Goal: Check status: Check status

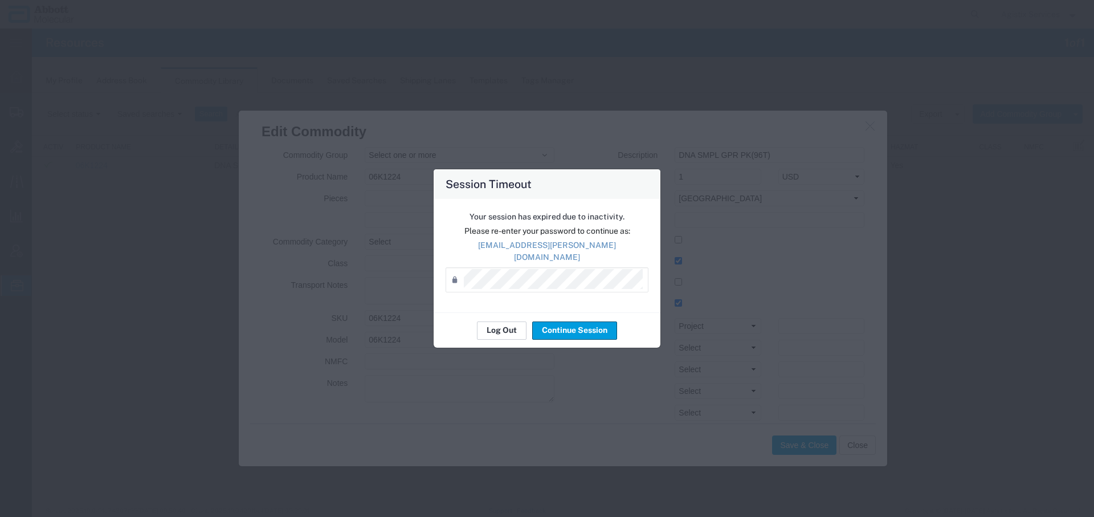
scroll to position [369, 0]
click at [487, 327] on button "Log Out" at bounding box center [502, 330] width 50 height 18
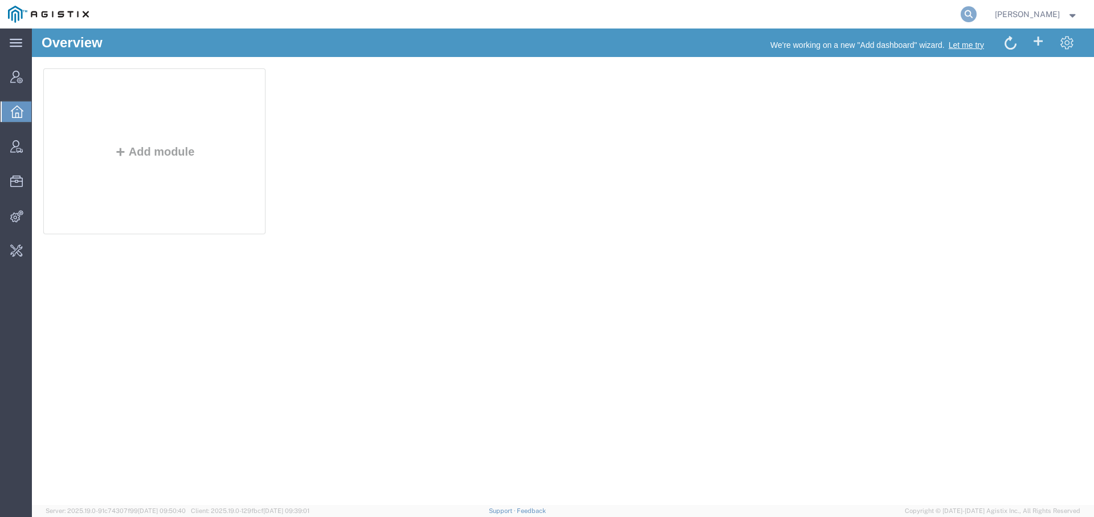
click at [963, 13] on icon at bounding box center [968, 14] width 16 height 16
paste input "S1083911"
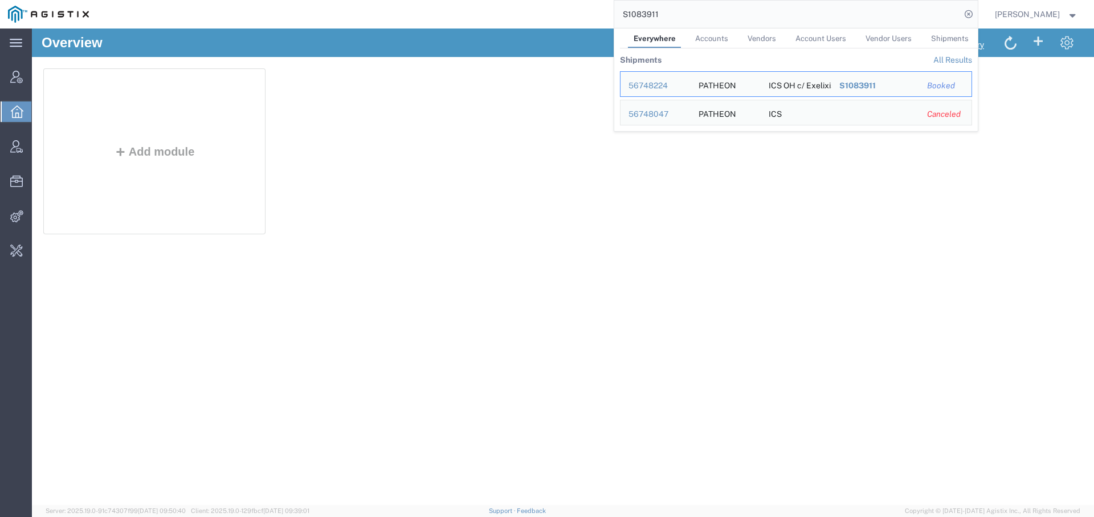
click at [639, 16] on input "S1083911" at bounding box center [787, 14] width 346 height 27
paste input "92730644"
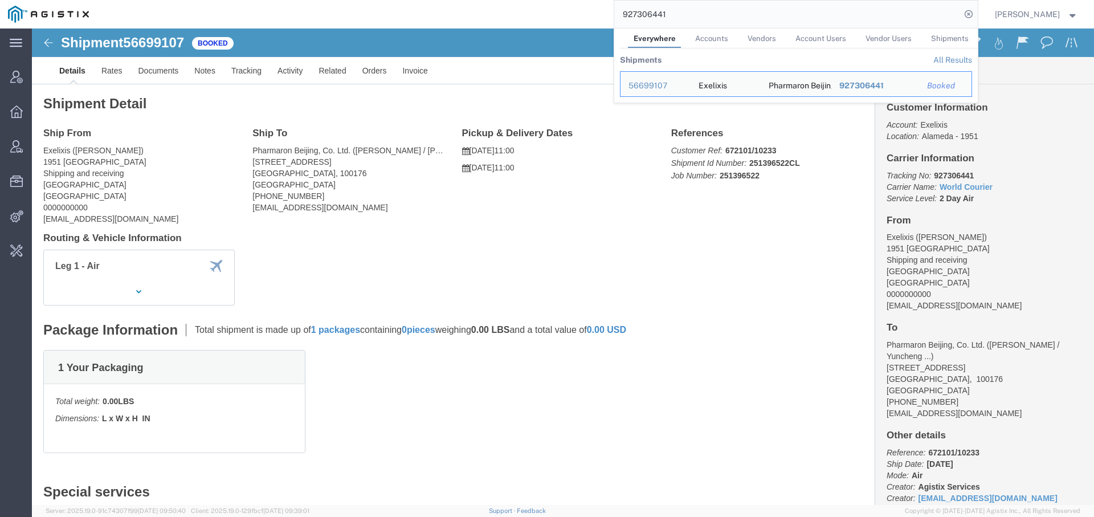
click at [646, 17] on input "927306441" at bounding box center [787, 14] width 346 height 27
paste input "716813484"
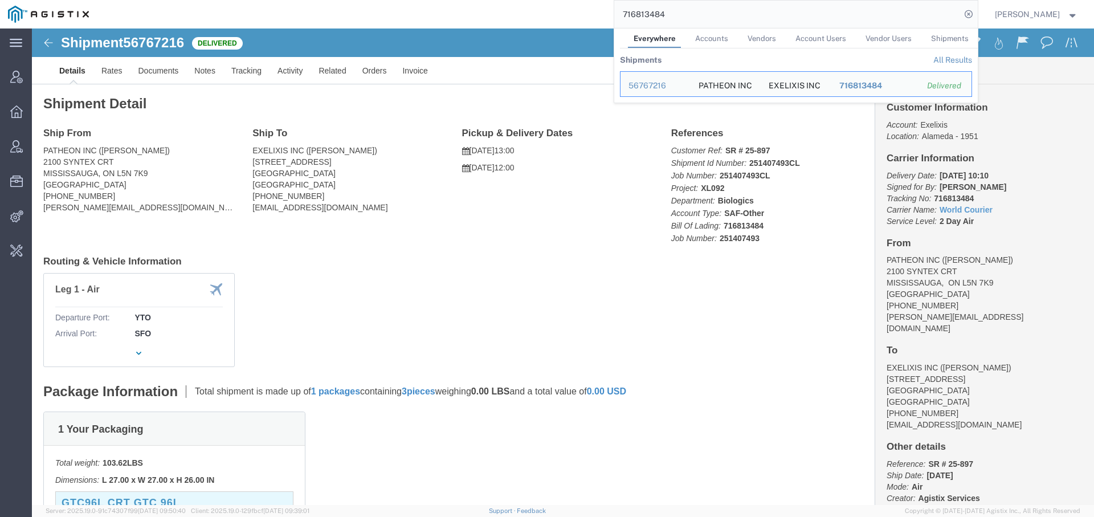
click at [646, 19] on input "716813484" at bounding box center [787, 14] width 346 height 27
paste input "S1083911"
click at [639, 87] on div "56748224" at bounding box center [655, 86] width 54 height 12
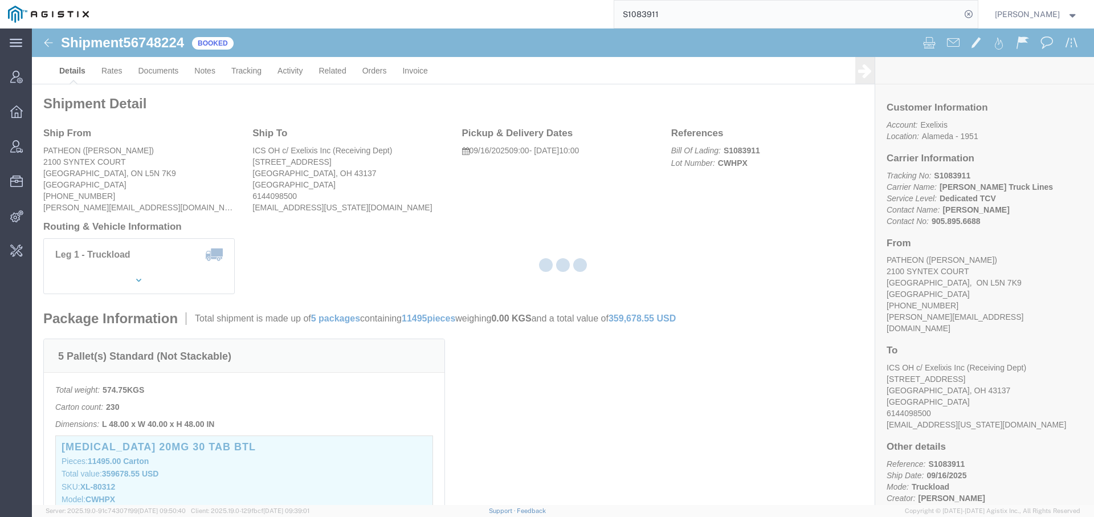
click at [289, 73] on div at bounding box center [563, 266] width 1062 height 476
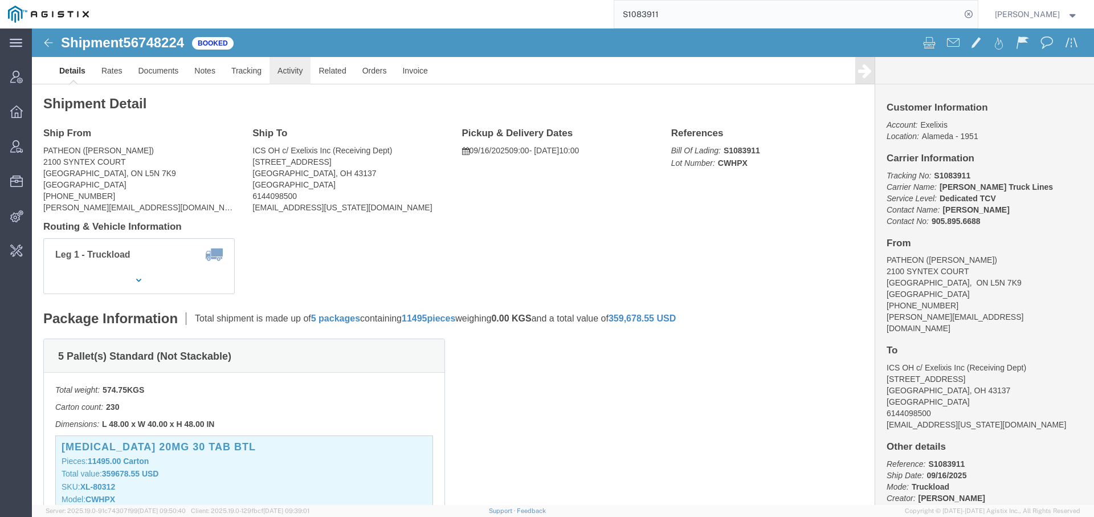
click link "Activity"
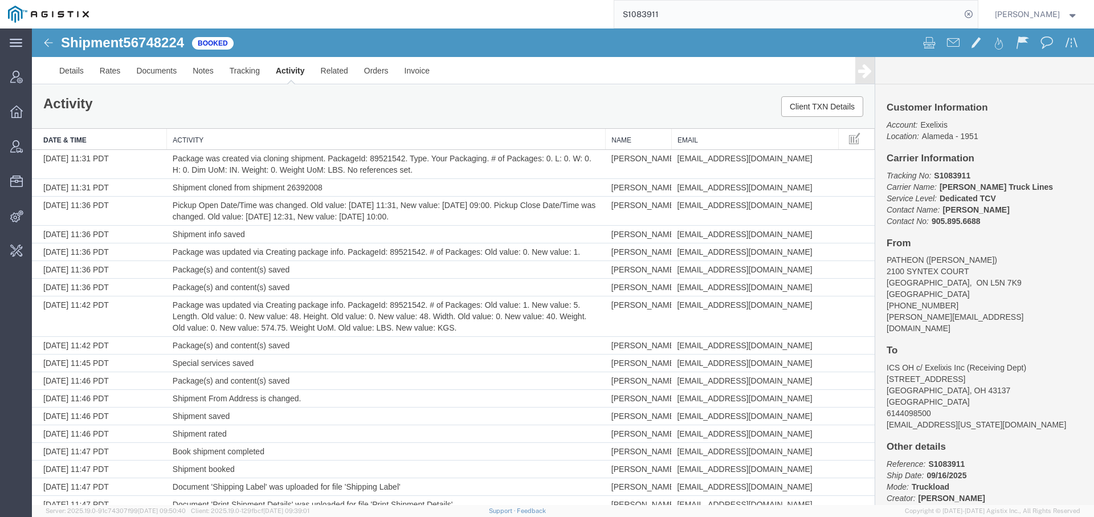
click at [647, 11] on input "S1083911" at bounding box center [787, 14] width 346 height 27
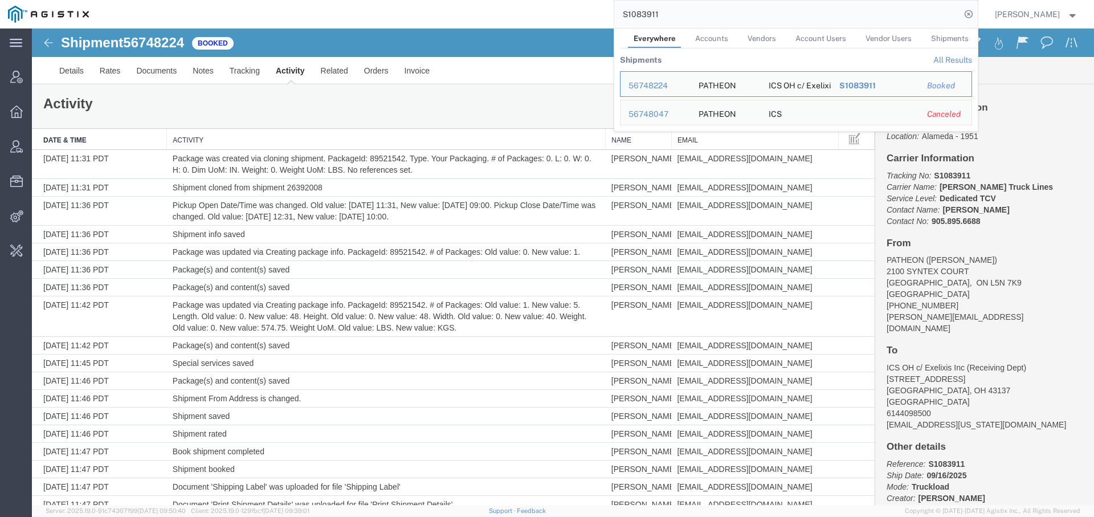
click at [647, 11] on input "S1083911" at bounding box center [787, 14] width 346 height 27
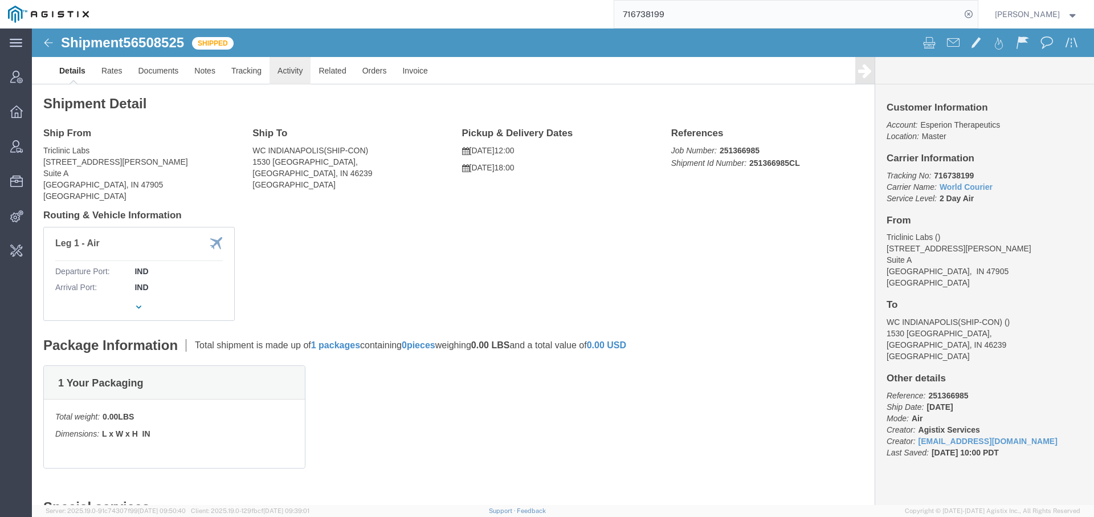
click link "Activity"
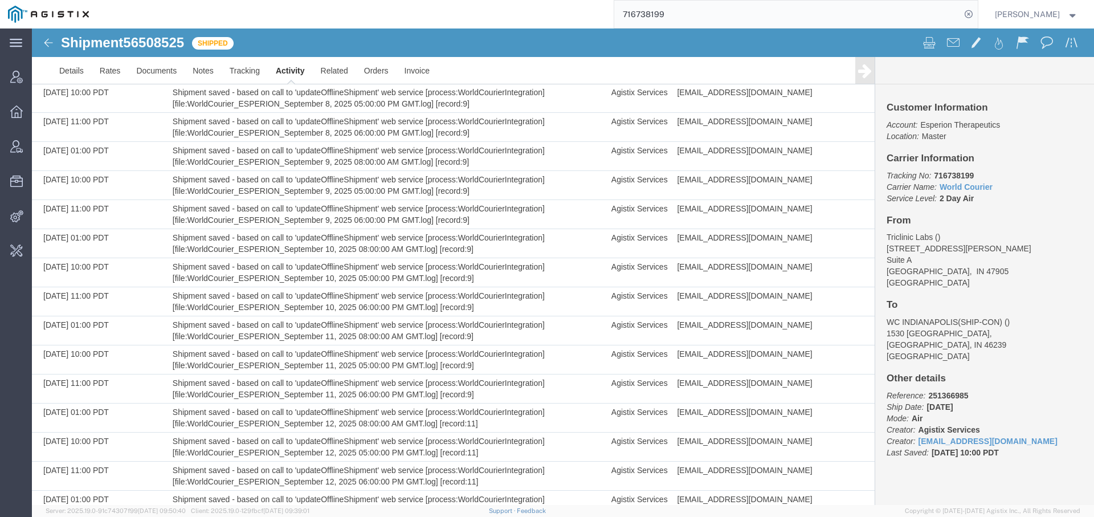
scroll to position [2539, 0]
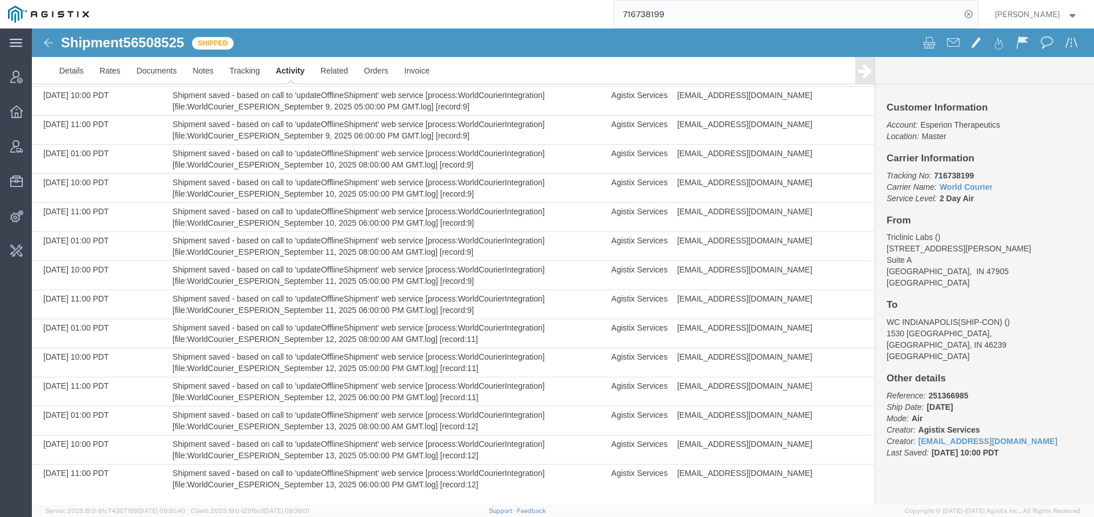
click at [642, 14] on input "716738199" at bounding box center [787, 14] width 346 height 27
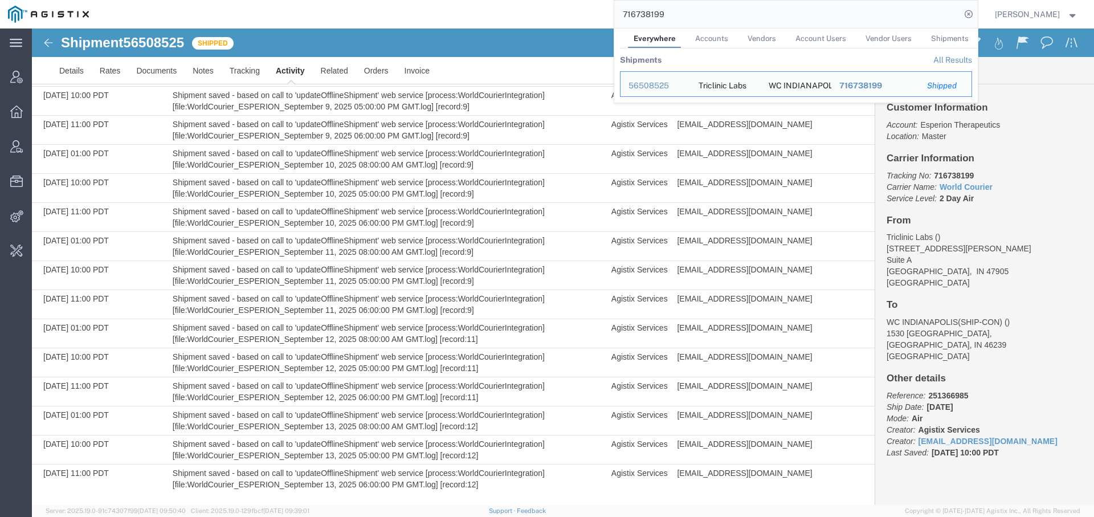
click at [642, 14] on input "716738199" at bounding box center [787, 14] width 346 height 27
paste input "92734596"
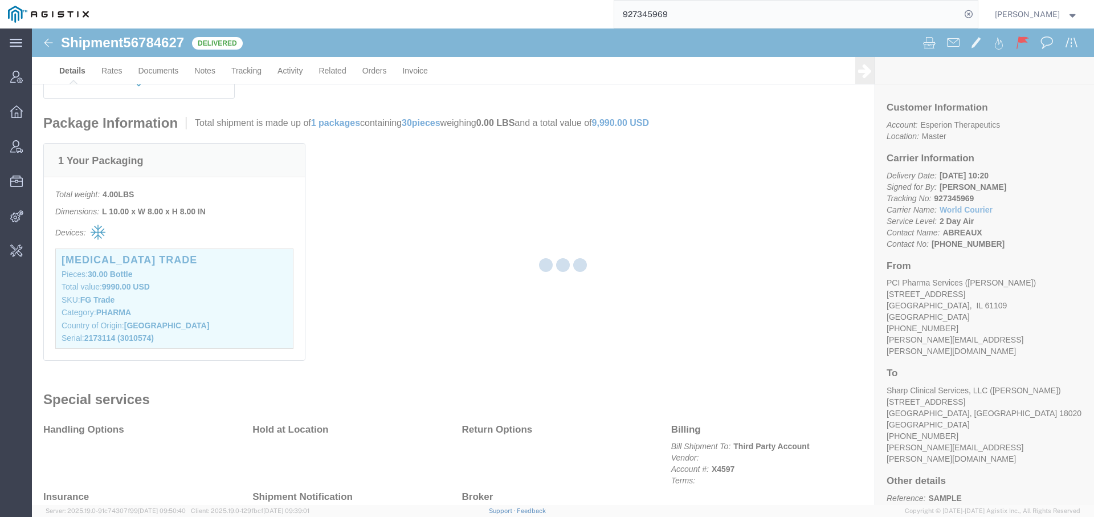
scroll to position [301, 0]
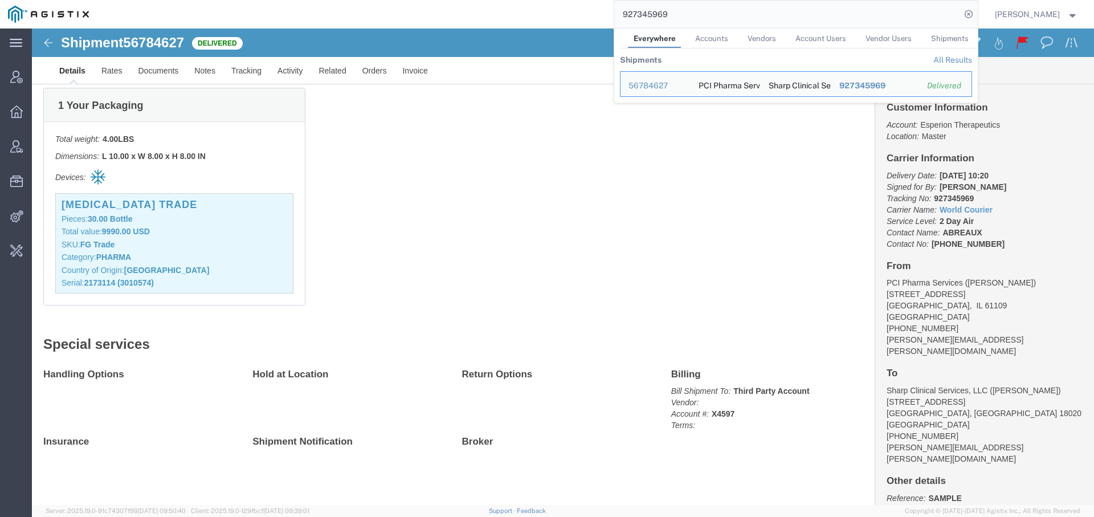
click at [644, 14] on input "927345969" at bounding box center [787, 14] width 346 height 27
paste input "2922"
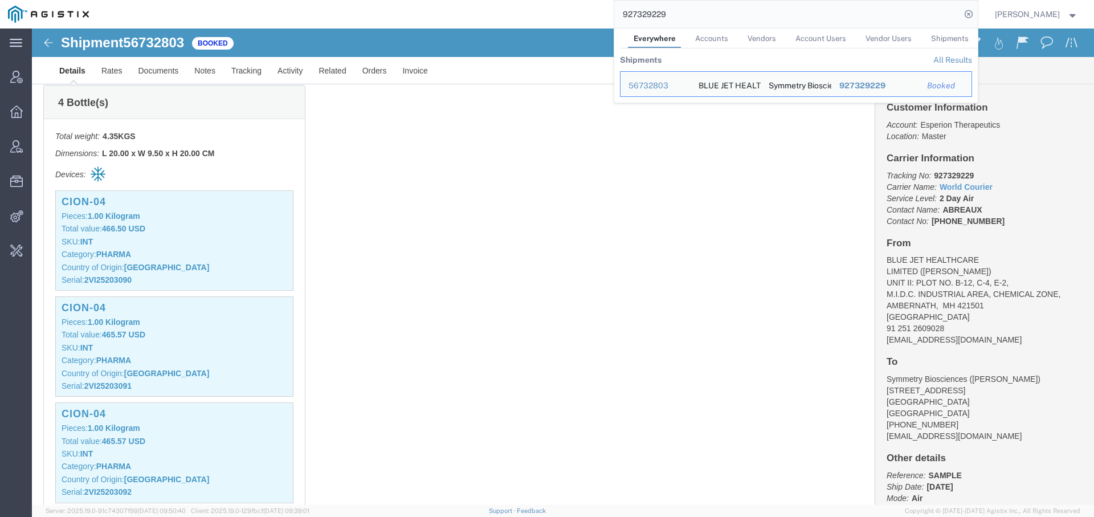
scroll to position [790, 0]
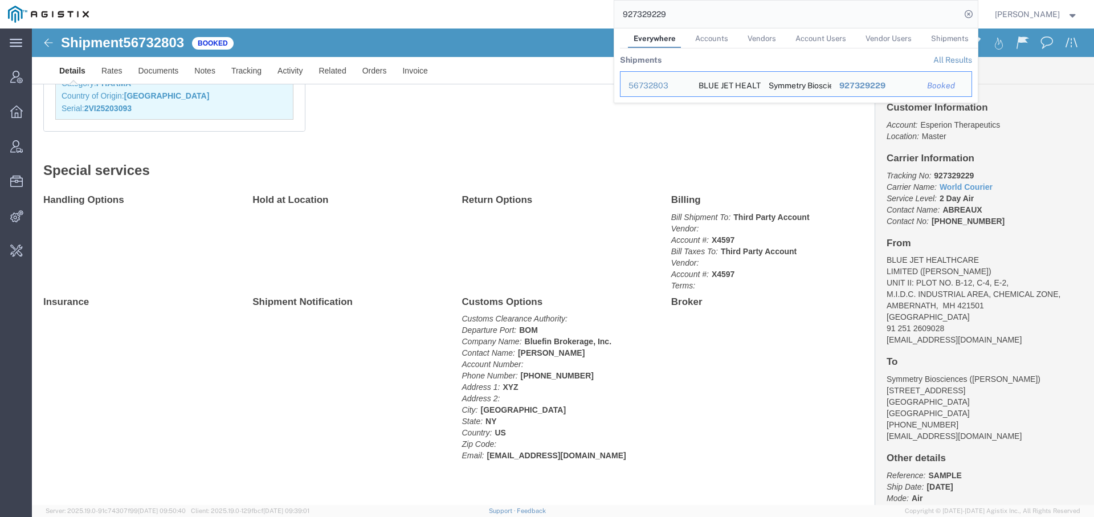
click at [623, 21] on input "927329229" at bounding box center [787, 14] width 346 height 27
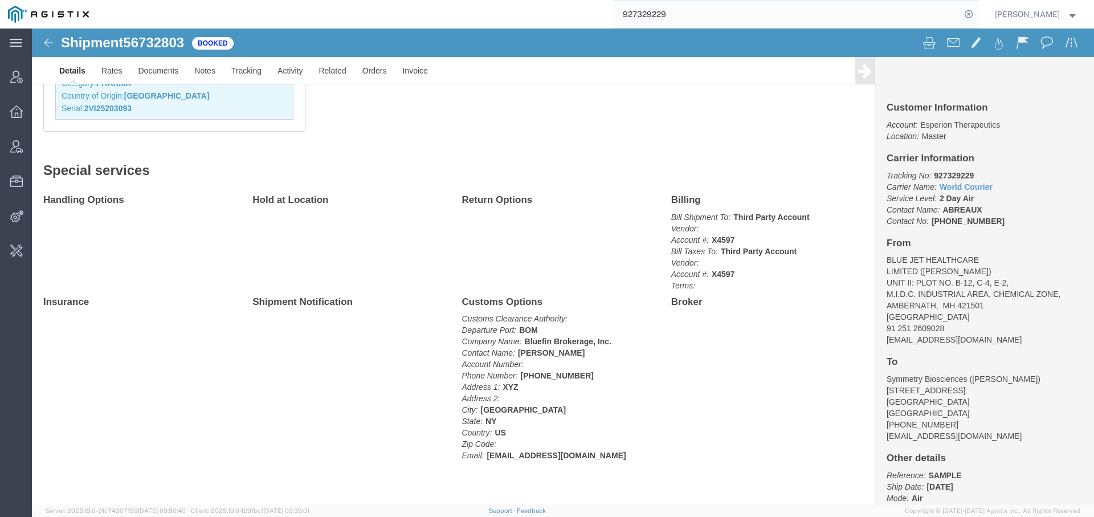
click at [636, 16] on input "927329229" at bounding box center [787, 14] width 346 height 27
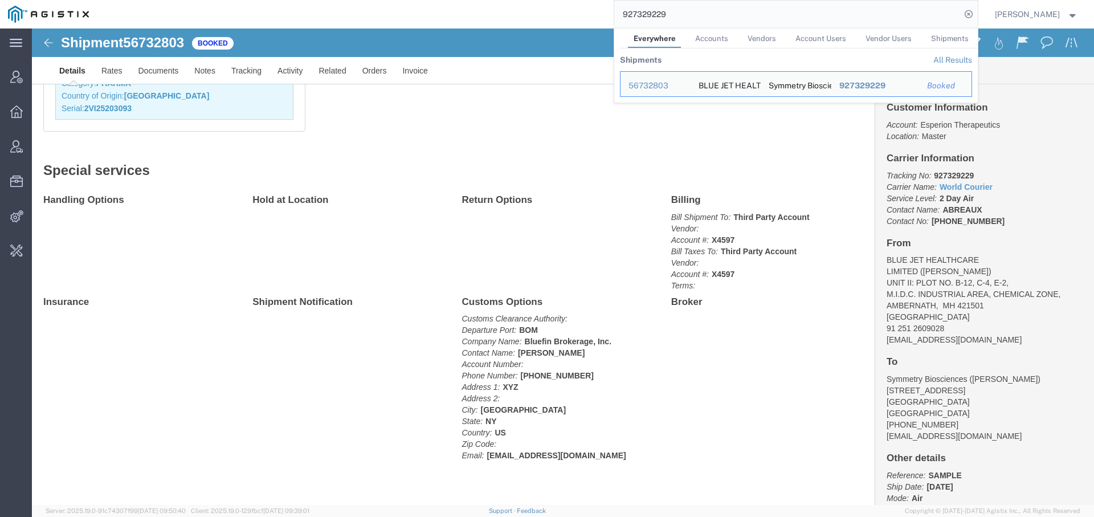
paste input "45381"
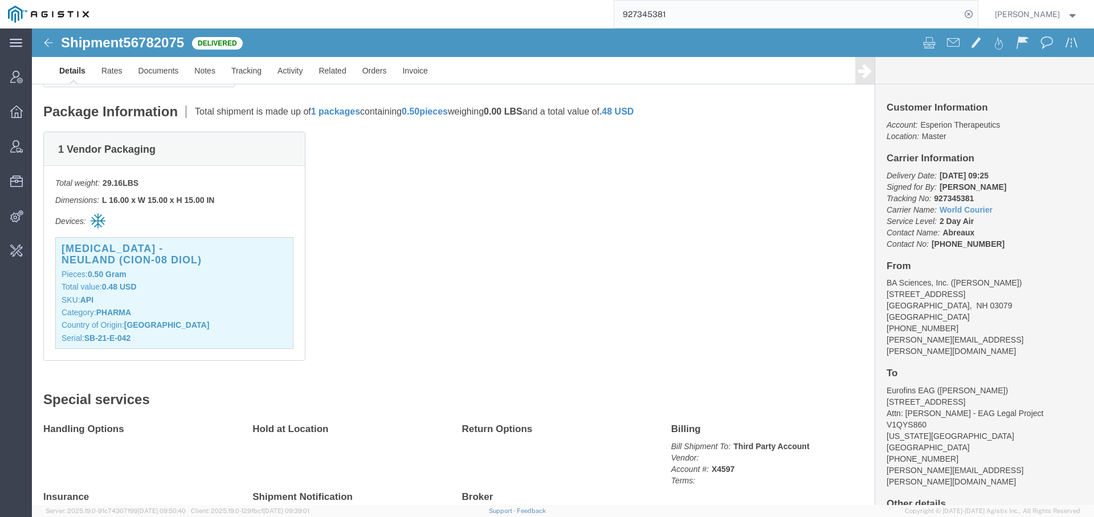
scroll to position [312, 0]
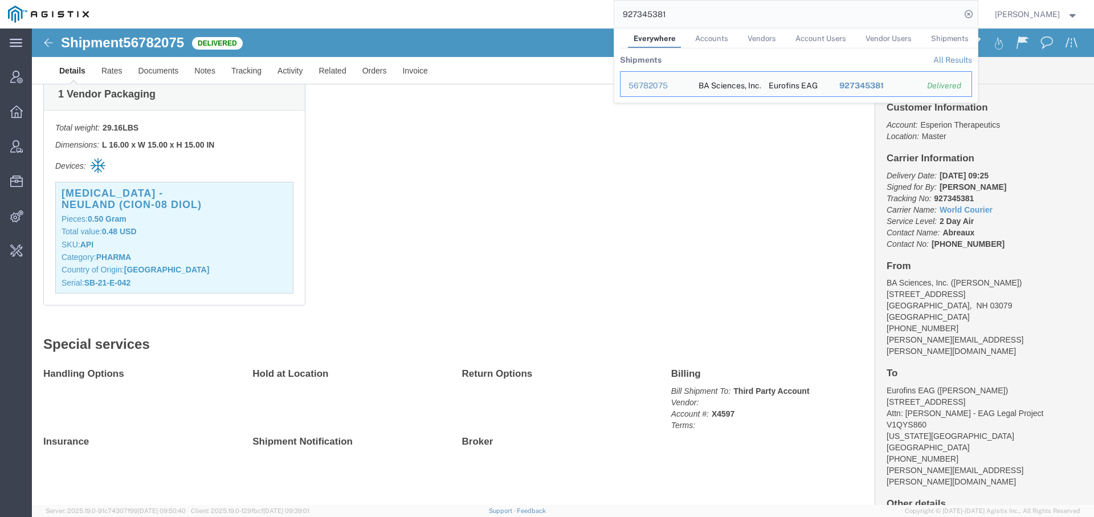
click at [638, 4] on input "927345381" at bounding box center [787, 14] width 346 height 27
paste input "42C005772"
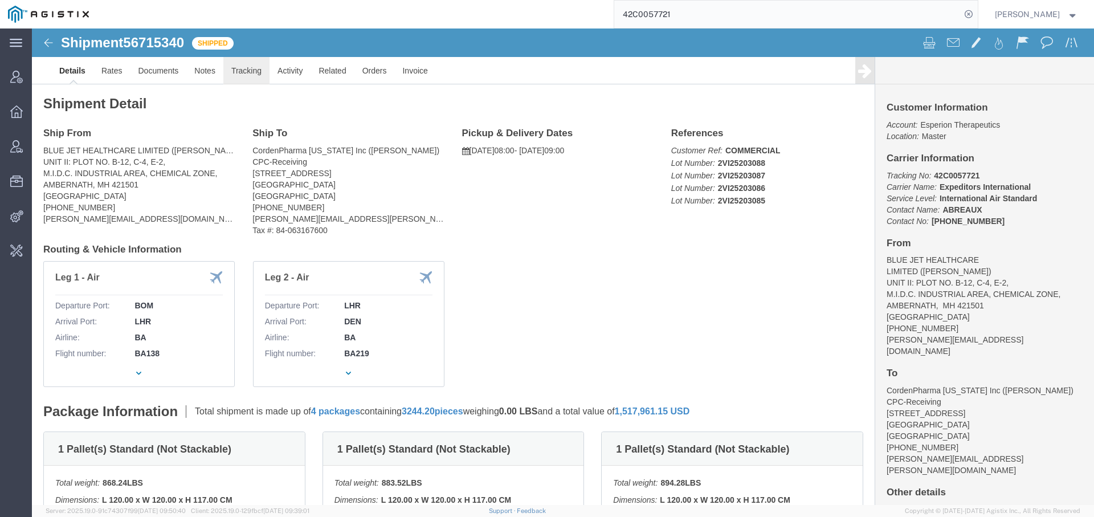
click link "Tracking"
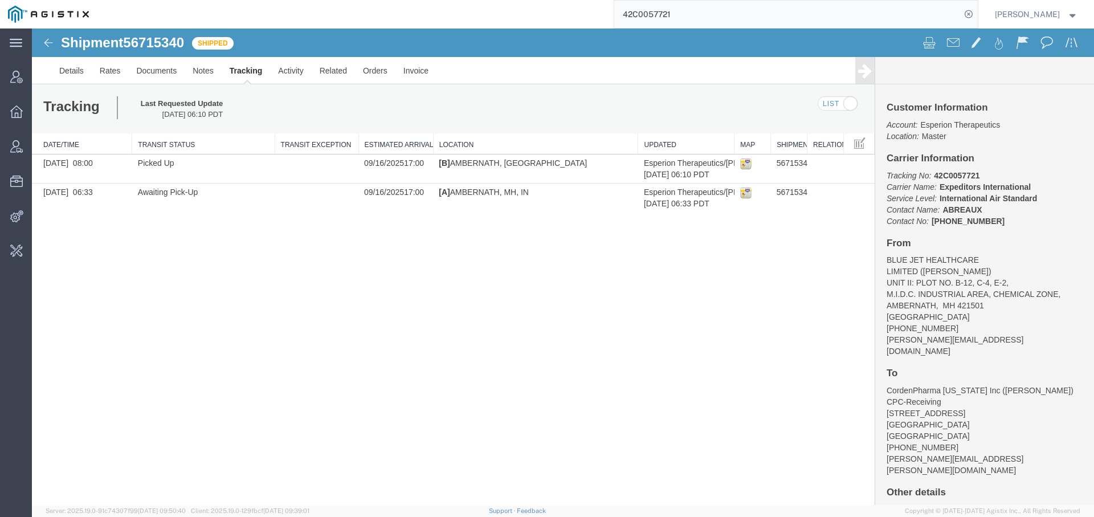
click at [635, 13] on input "42C0057721" at bounding box center [787, 14] width 346 height 27
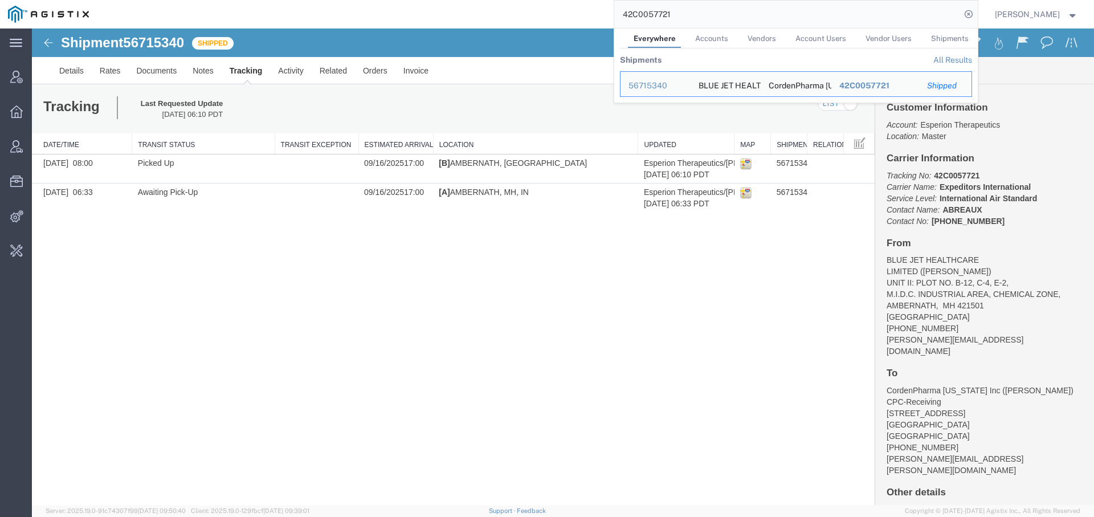
click at [635, 13] on input "42C0057721" at bounding box center [787, 14] width 346 height 27
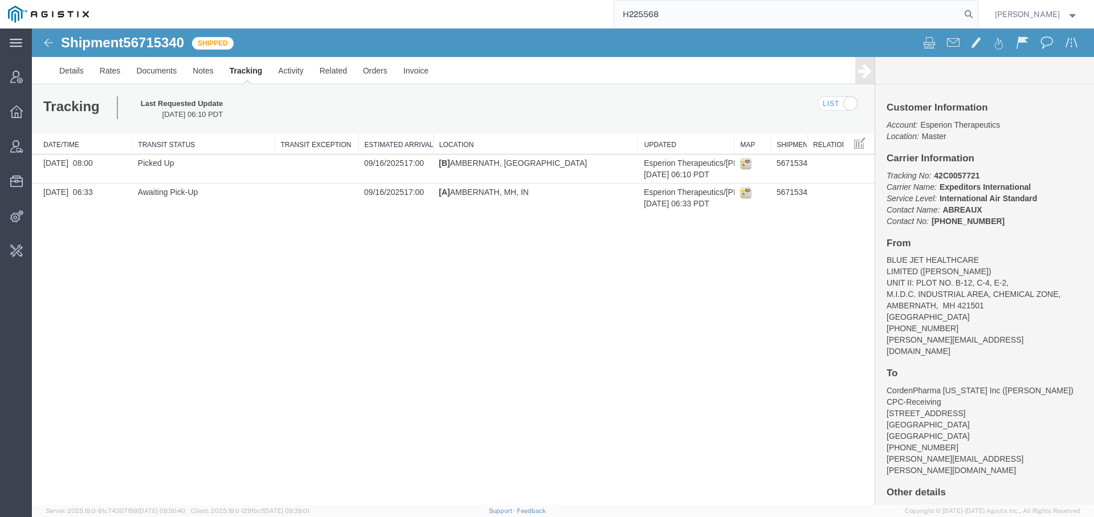
type input "H225568"
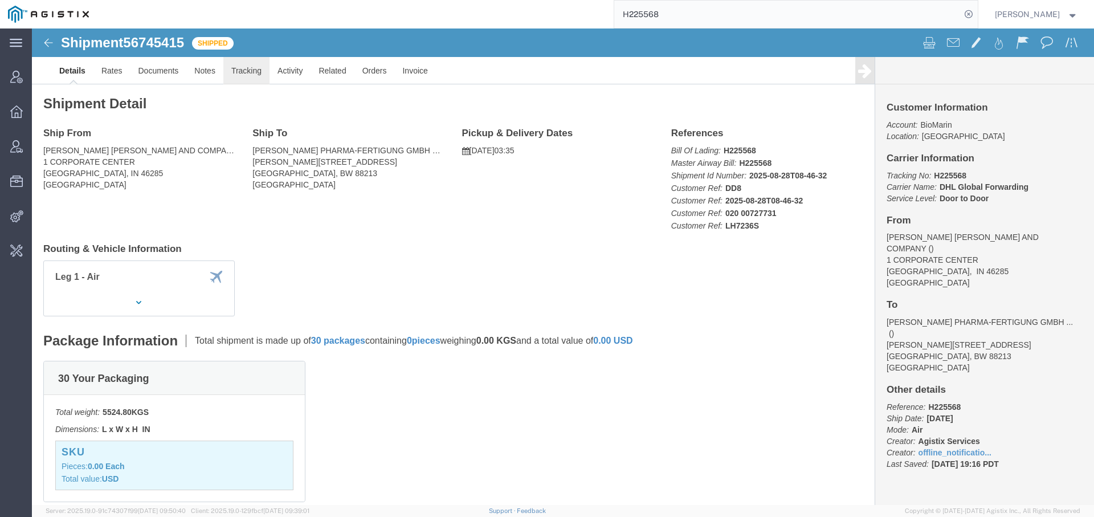
click link "Tracking"
